Goal: Task Accomplishment & Management: Manage account settings

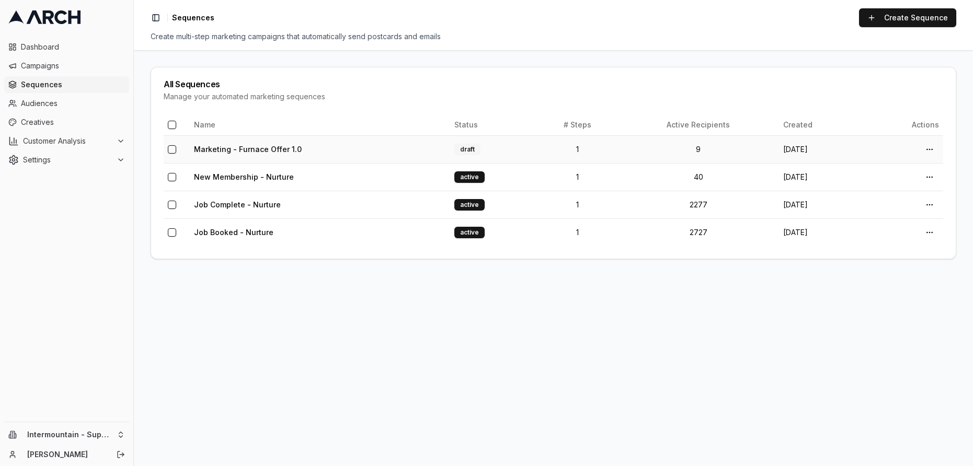
click at [509, 151] on td "draft" at bounding box center [493, 149] width 87 height 28
click at [337, 153] on td "Marketing - Furnace Offer 1.0" at bounding box center [320, 149] width 260 height 28
click at [263, 145] on link "Marketing - Furnace Offer 1.0" at bounding box center [248, 149] width 108 height 9
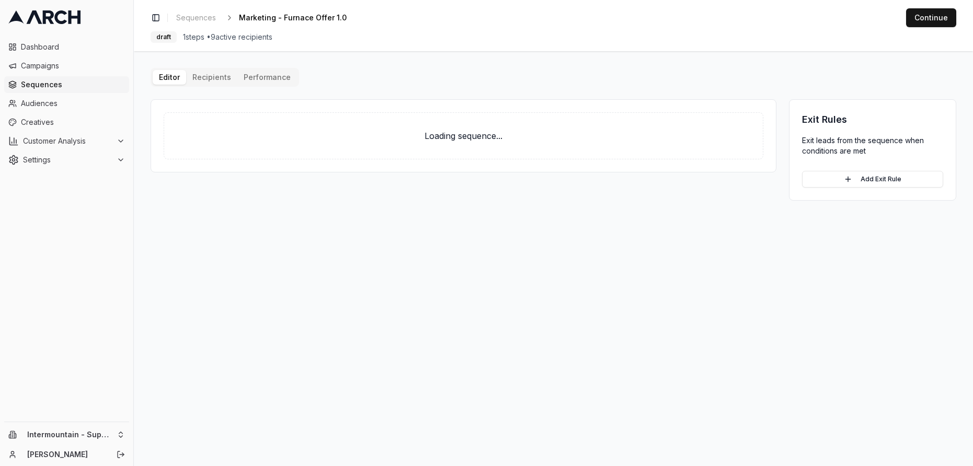
click at [263, 78] on button "Performance" at bounding box center [267, 77] width 60 height 15
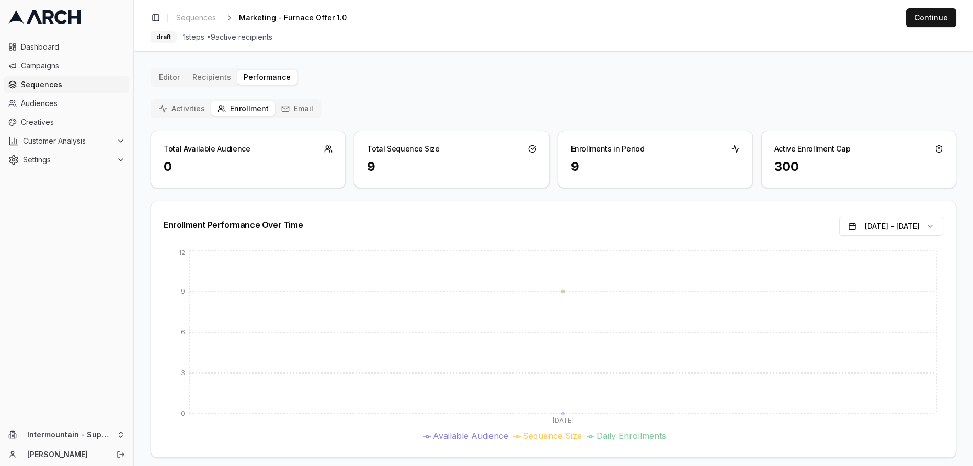
click at [192, 8] on div "Toggle Sidebar Sequences Marketing - Furnace Offer 1.0 Edit Continue" at bounding box center [554, 17] width 806 height 19
click at [190, 11] on link "Sequences" at bounding box center [196, 17] width 48 height 15
click at [193, 17] on span "Sequences" at bounding box center [196, 18] width 40 height 10
click at [201, 15] on span "Sequences" at bounding box center [196, 18] width 40 height 10
click at [184, 21] on span "Sequences" at bounding box center [196, 18] width 40 height 10
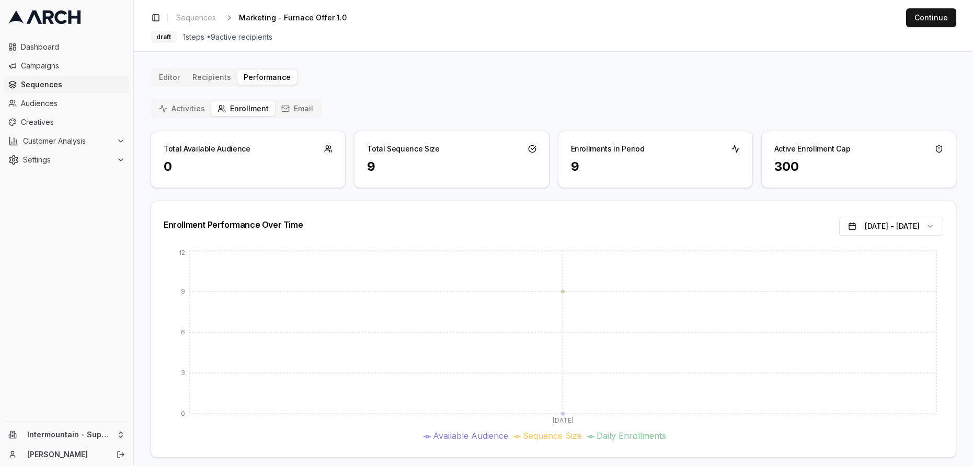
click at [61, 87] on span "Sequences" at bounding box center [73, 84] width 104 height 10
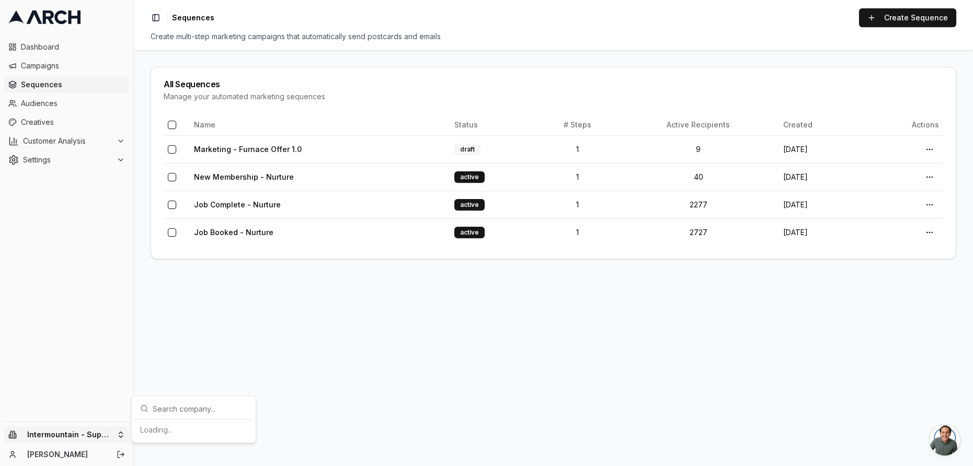
click at [121, 436] on html "Dashboard Campaigns Sequences Audiences Creatives Customer Analysis Settings In…" at bounding box center [486, 233] width 973 height 466
click at [186, 409] on div "Intermountain - Same Day" at bounding box center [194, 403] width 116 height 17
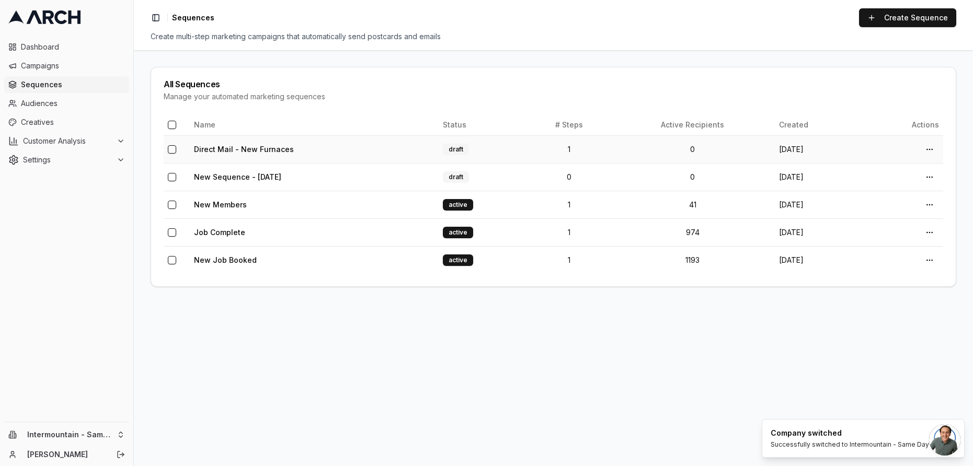
click at [388, 144] on td "Direct Mail - New Furnaces" at bounding box center [314, 149] width 249 height 28
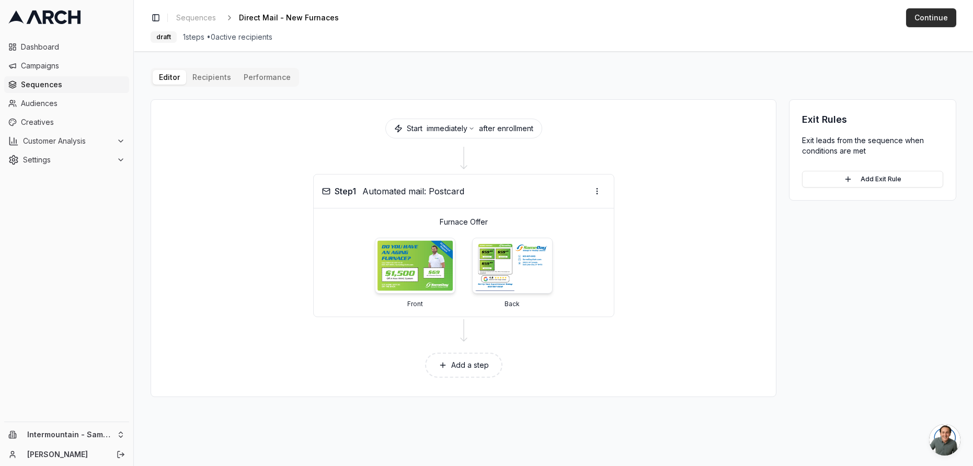
click at [928, 19] on button "Continue" at bounding box center [931, 17] width 50 height 19
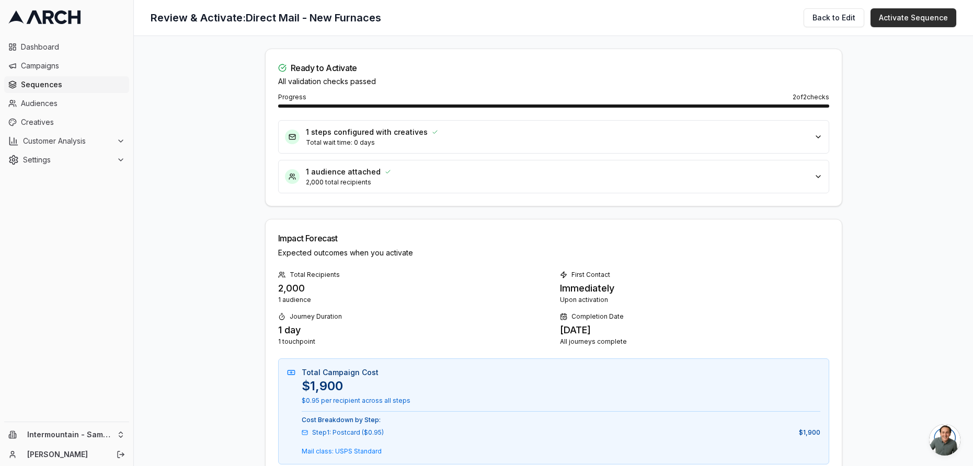
click at [915, 21] on button "Activate Sequence" at bounding box center [913, 17] width 86 height 19
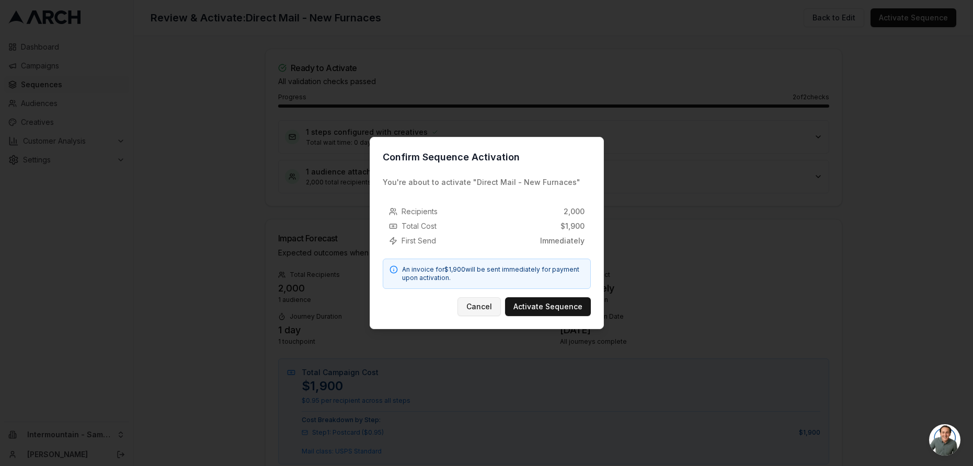
click at [490, 308] on button "Cancel" at bounding box center [478, 306] width 43 height 19
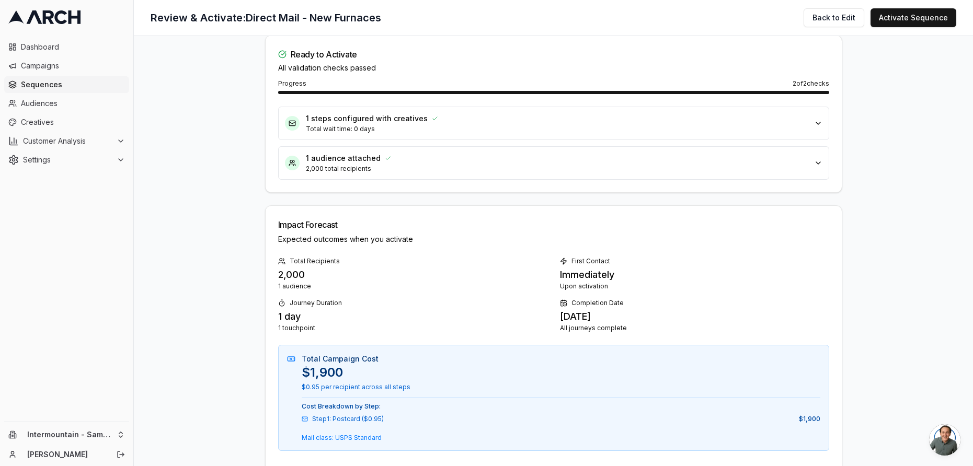
scroll to position [8, 0]
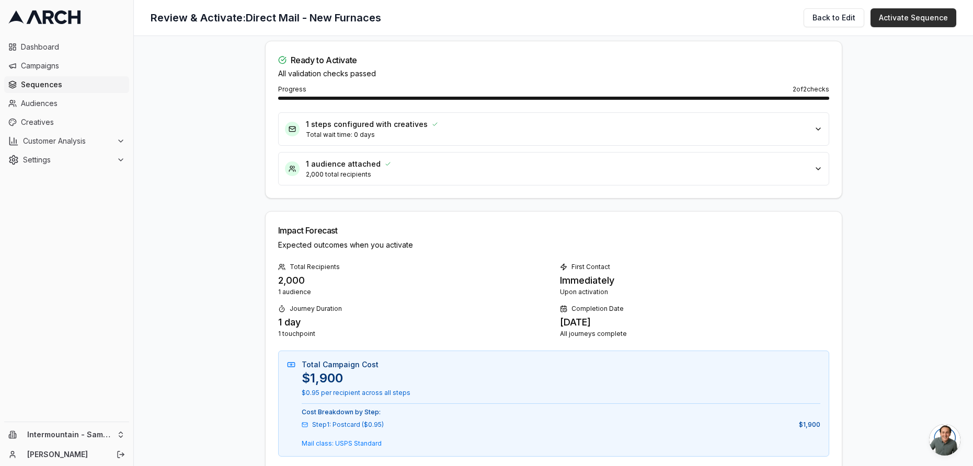
click at [903, 11] on button "Activate Sequence" at bounding box center [913, 17] width 86 height 19
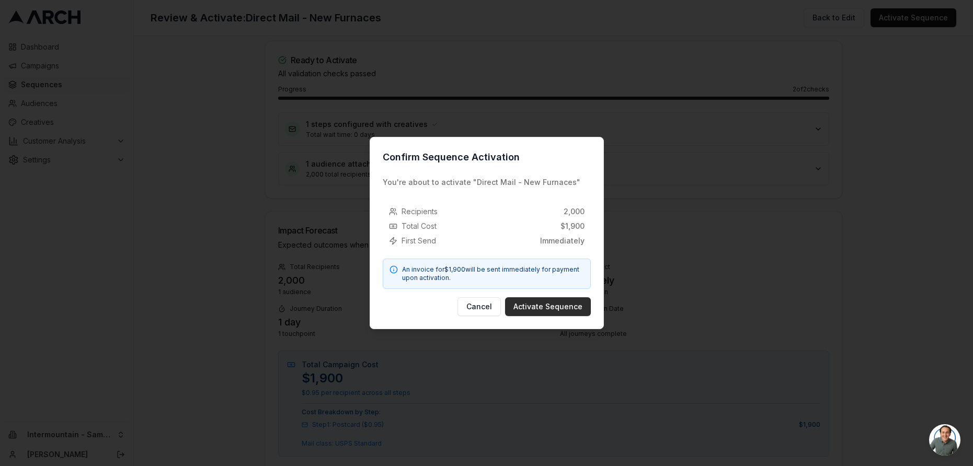
click at [568, 306] on button "Activate Sequence" at bounding box center [548, 306] width 86 height 19
